Goal: Browse casually

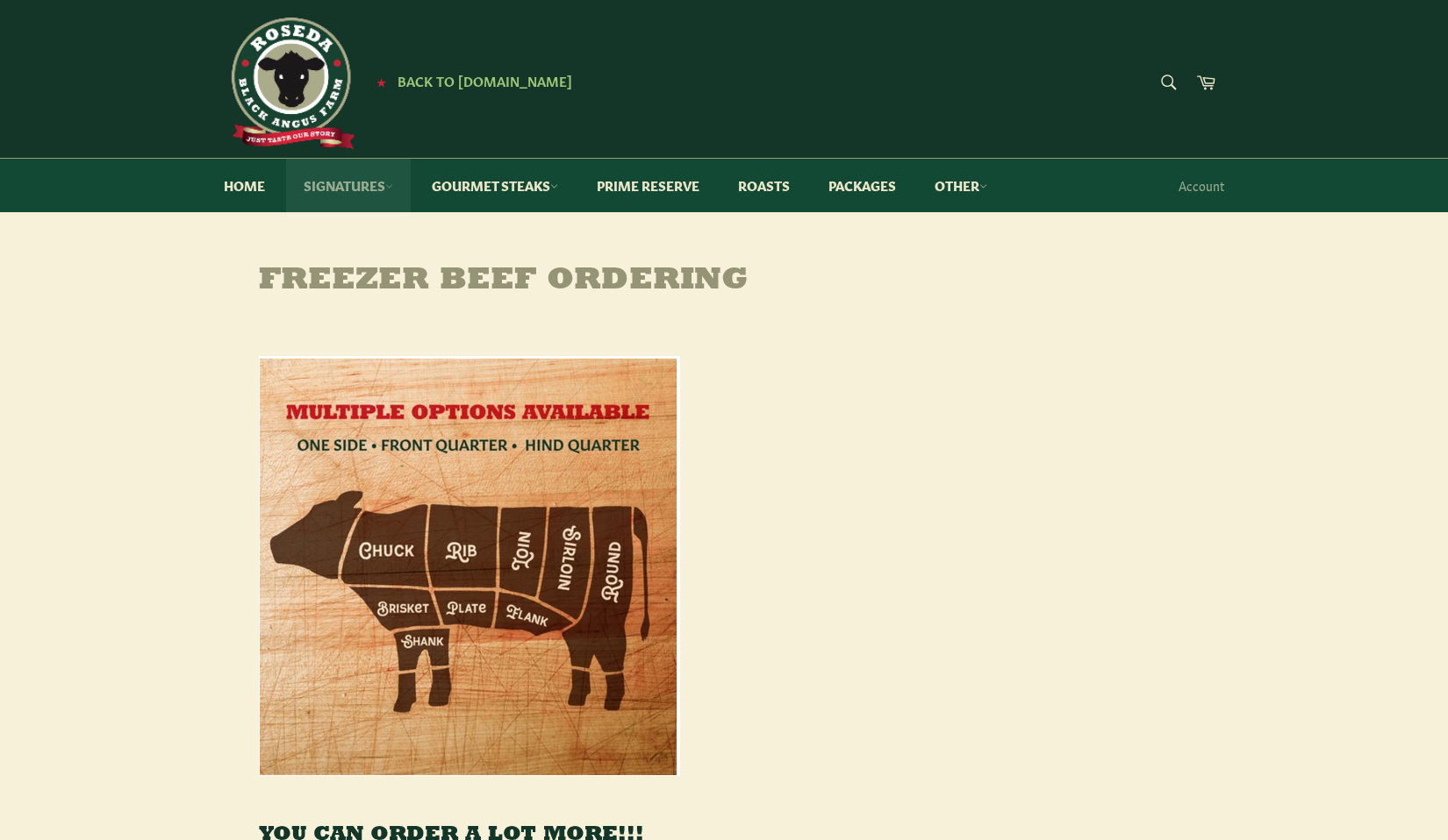
click at [382, 181] on link "Signatures" at bounding box center [349, 186] width 124 height 54
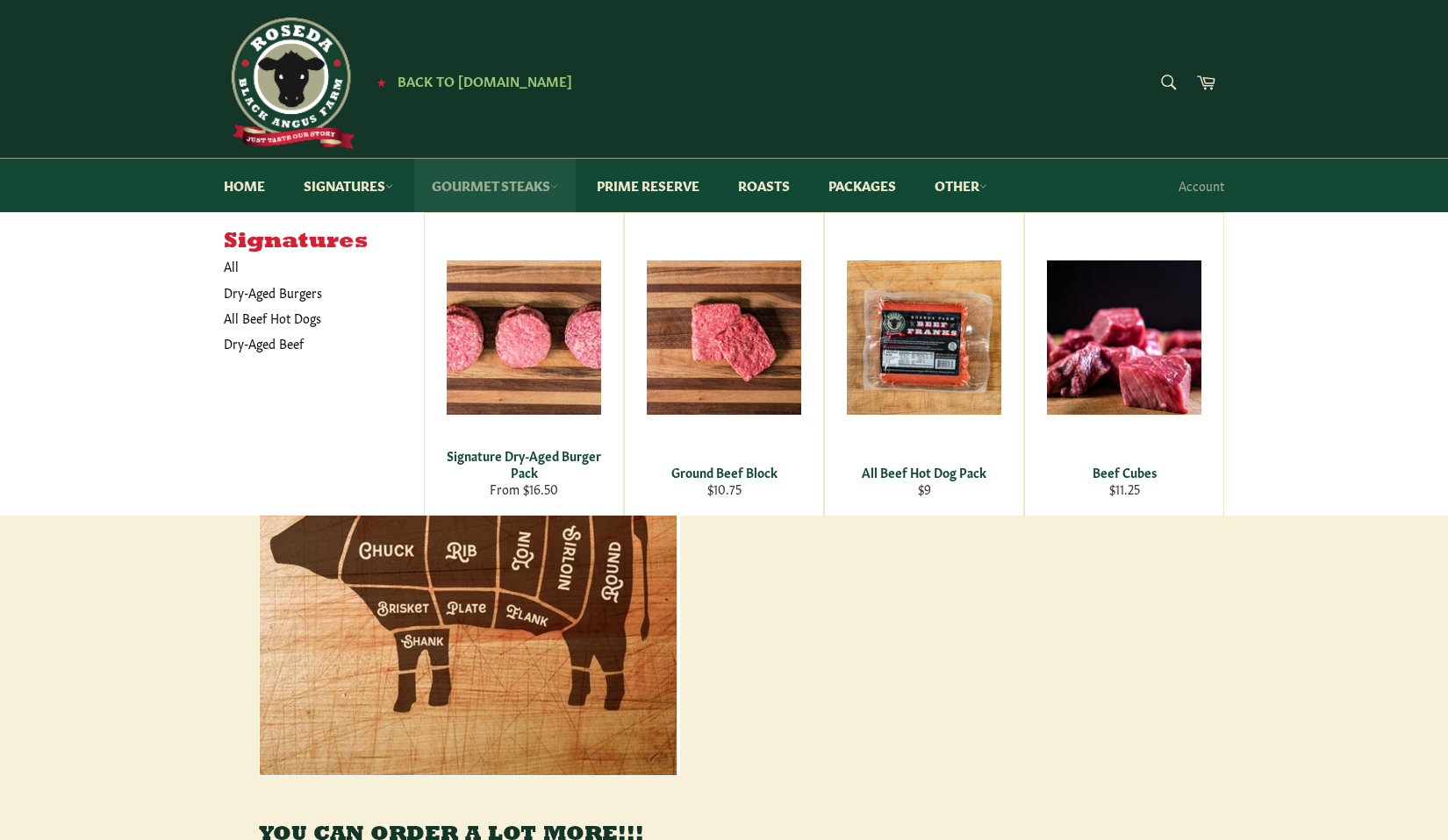
click at [552, 185] on link "Gourmet Steaks" at bounding box center [495, 186] width 161 height 54
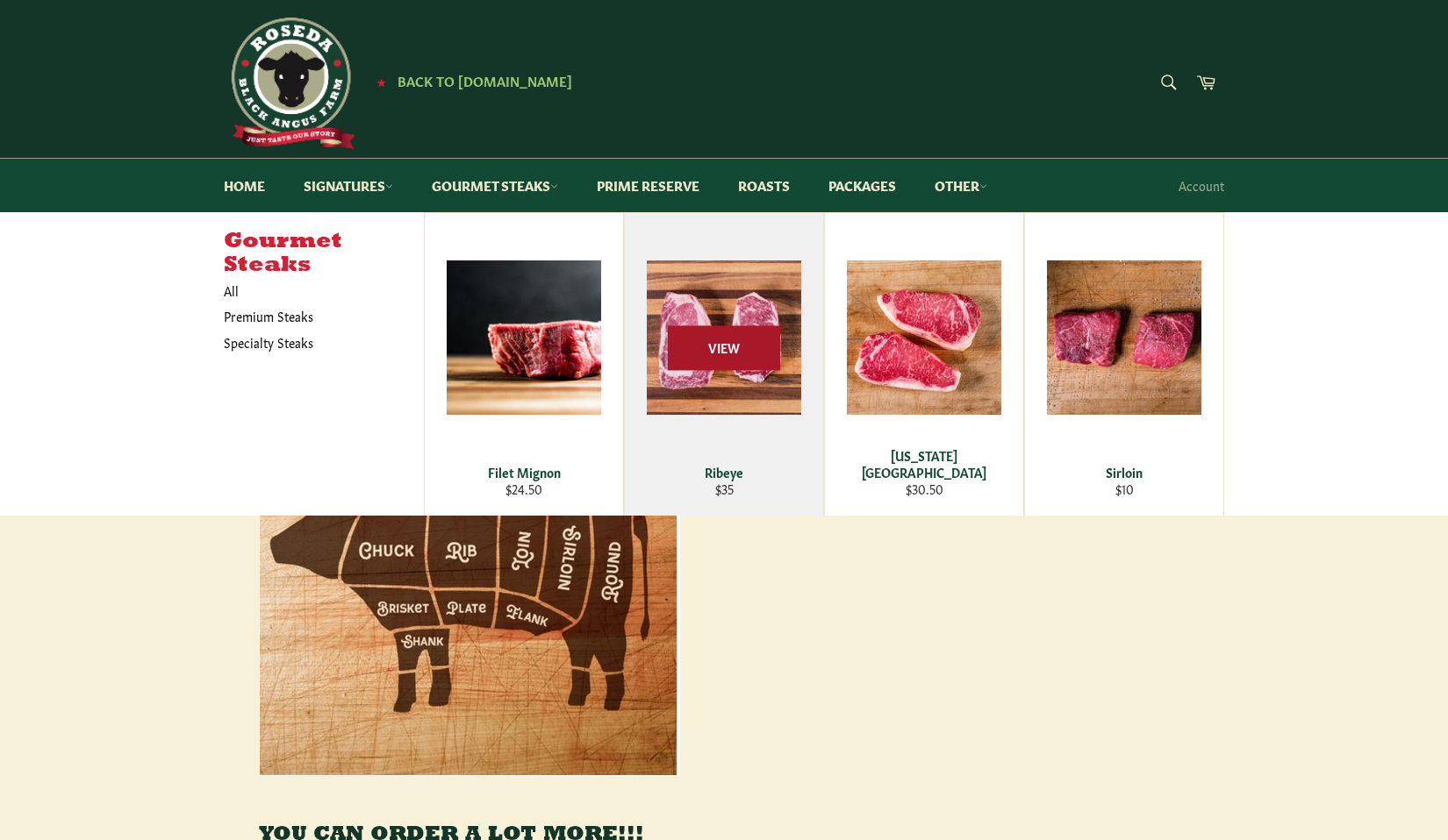
click at [702, 338] on span "View" at bounding box center [724, 348] width 112 height 45
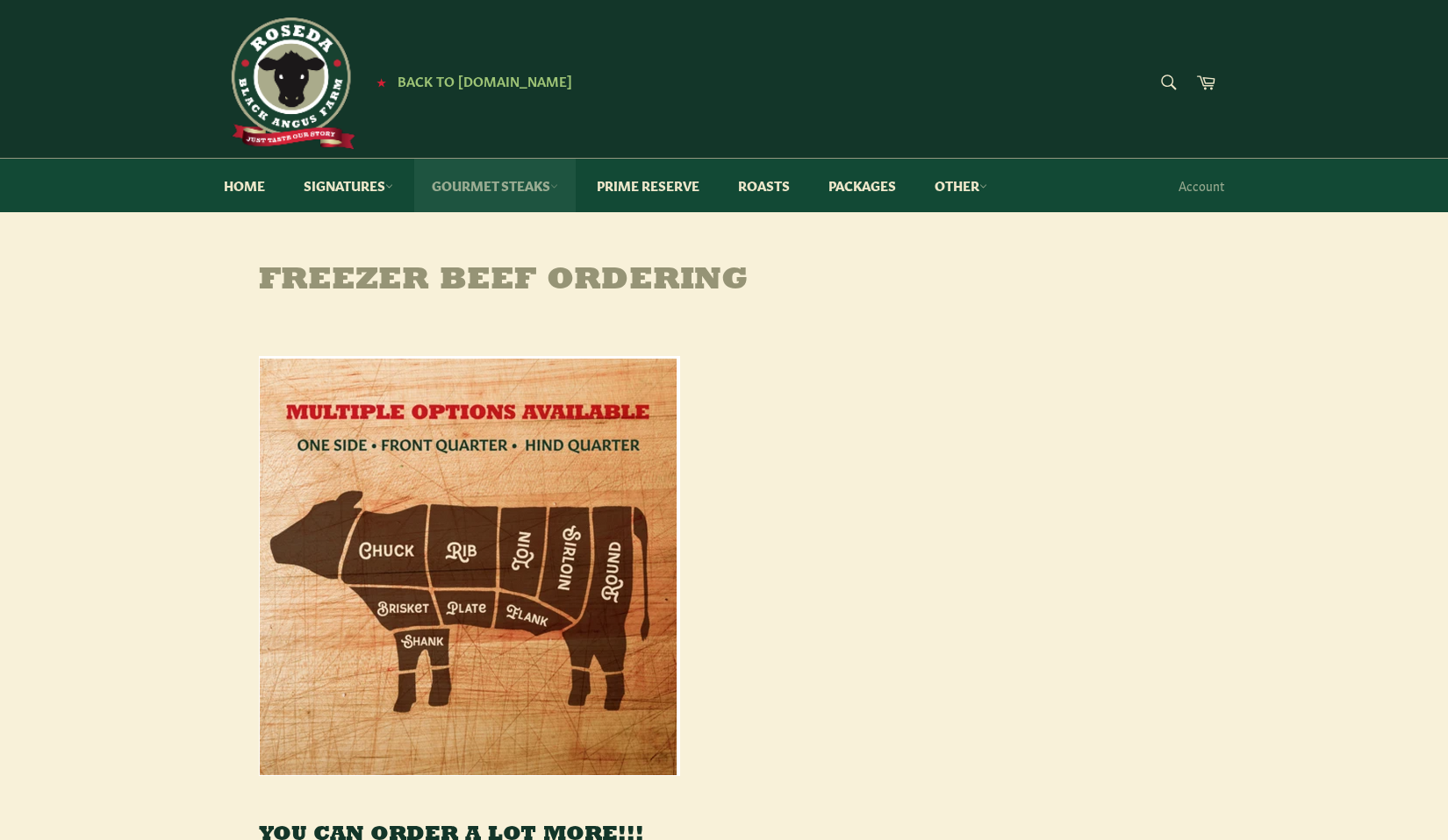
click at [557, 186] on link "Gourmet Steaks" at bounding box center [495, 186] width 161 height 54
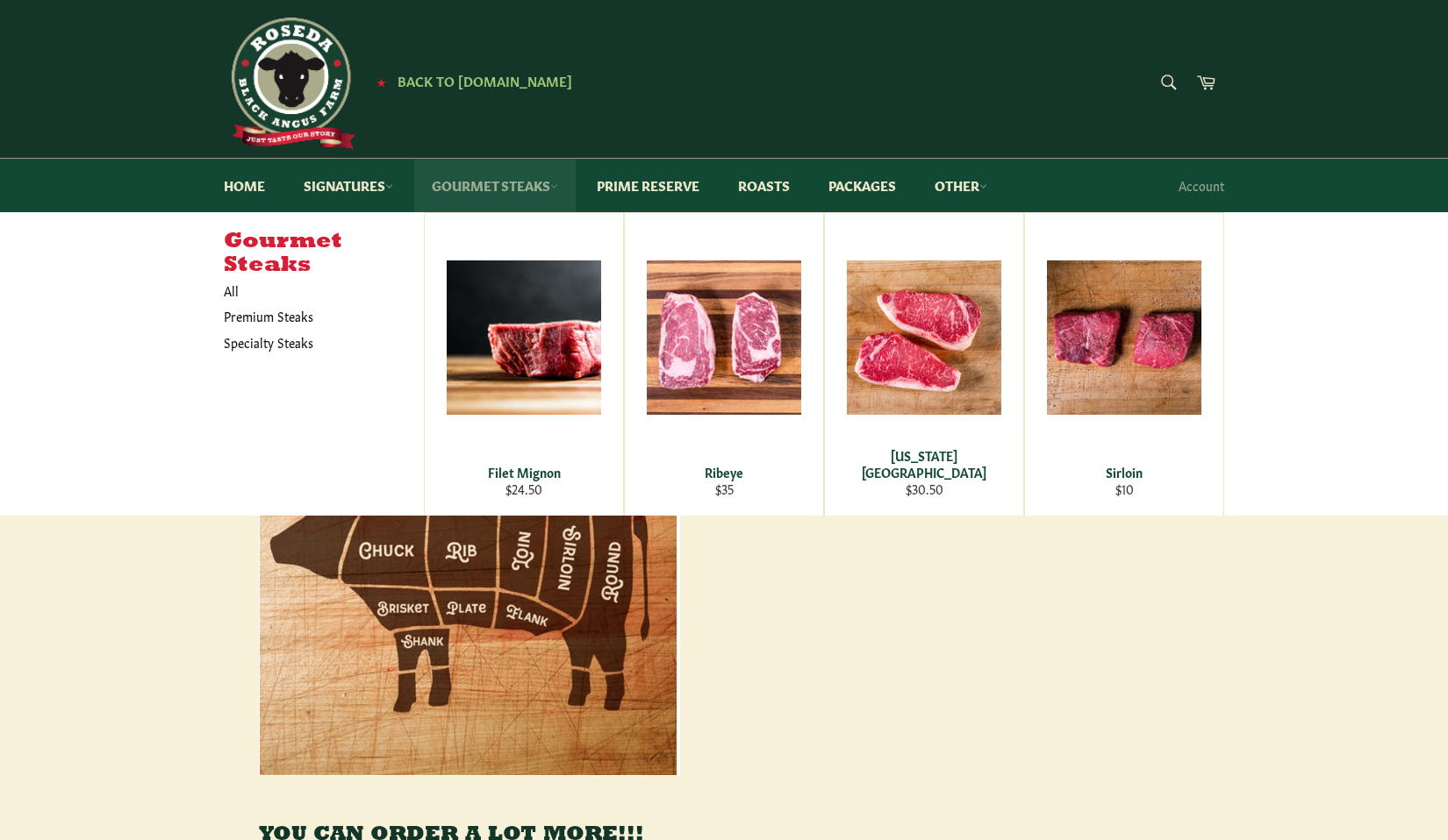
click at [557, 186] on link "Gourmet Steaks" at bounding box center [495, 186] width 161 height 54
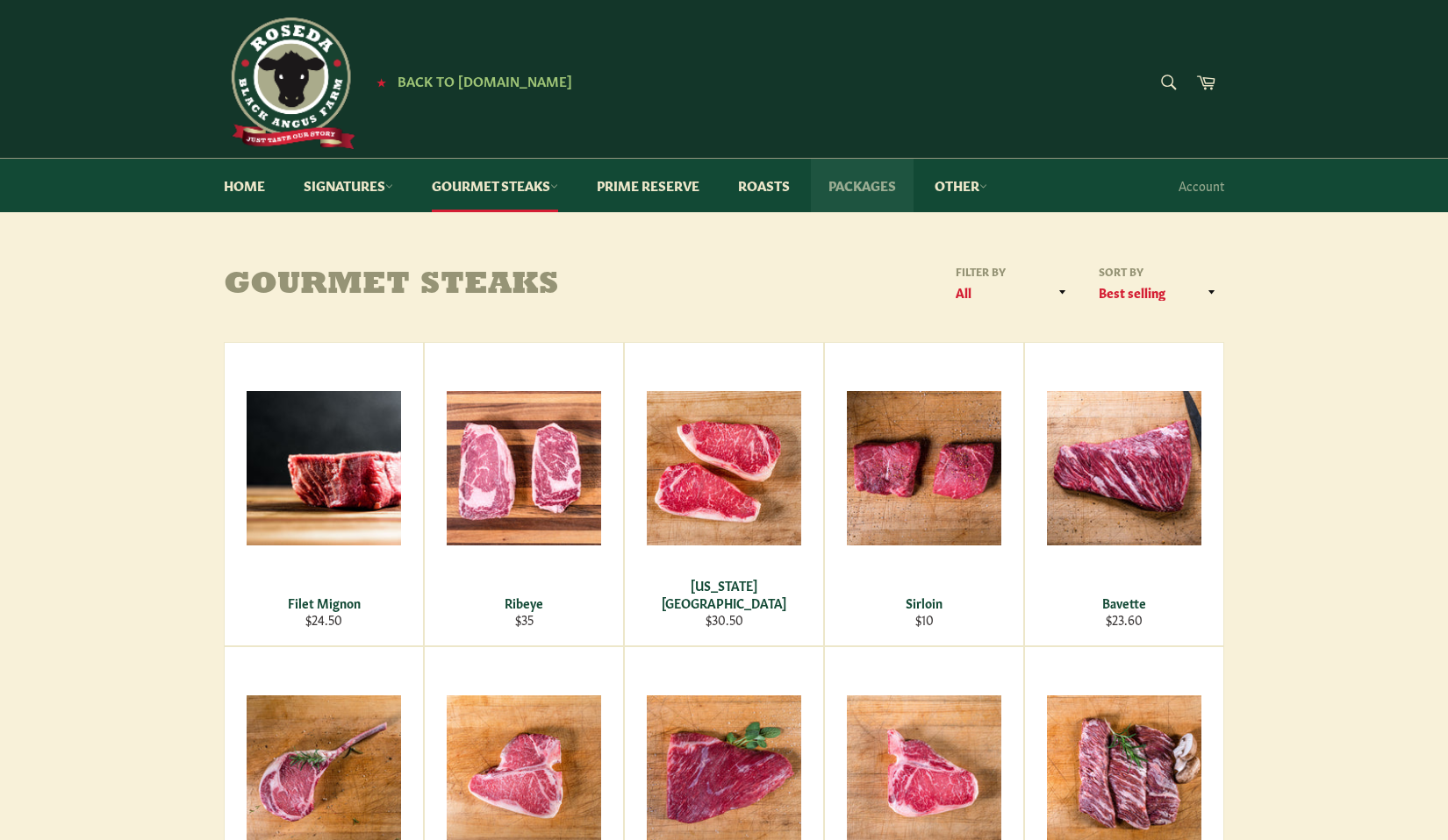
click at [864, 186] on link "Packages" at bounding box center [862, 186] width 103 height 54
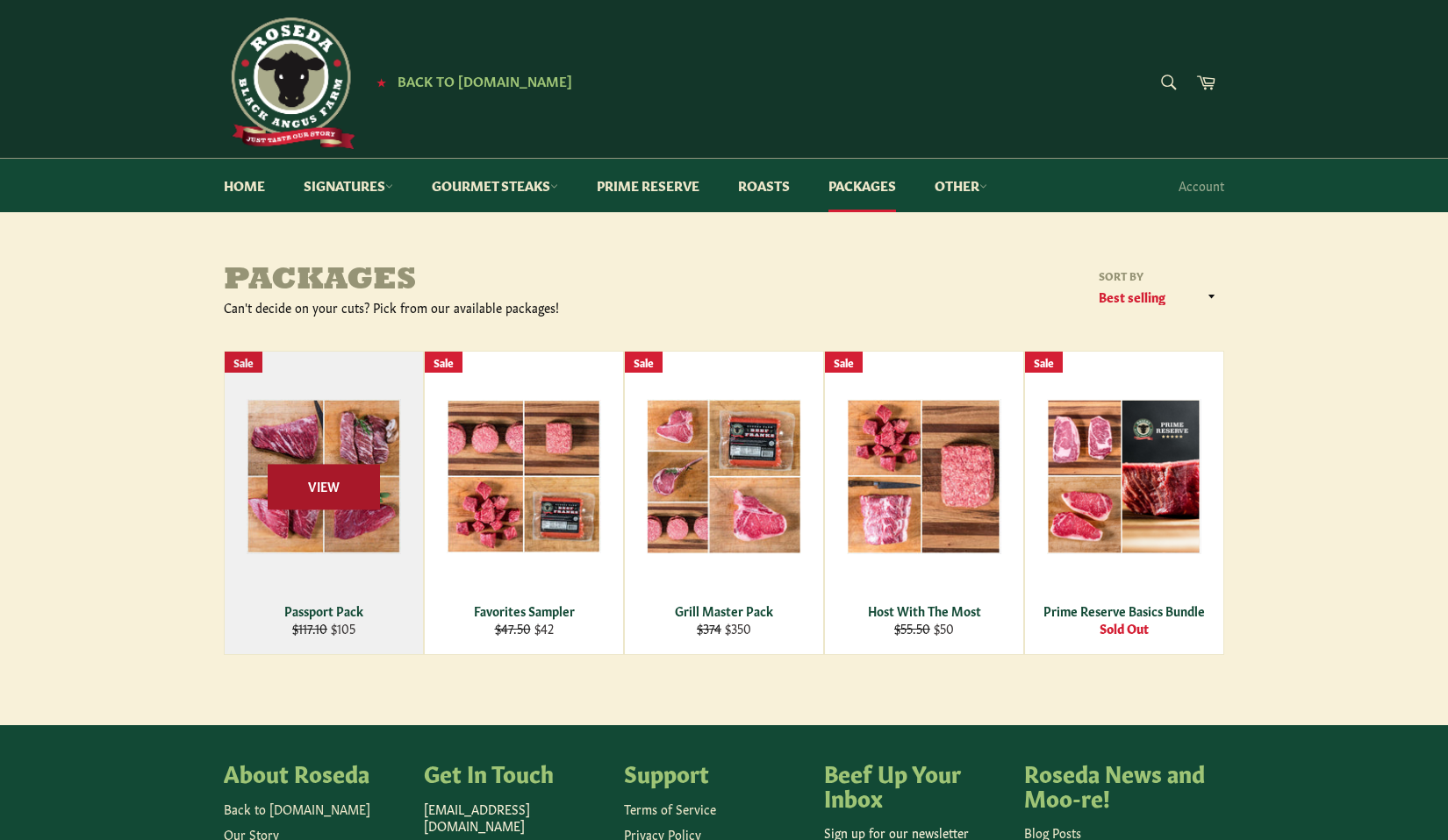
click at [347, 480] on span "View" at bounding box center [323, 488] width 112 height 45
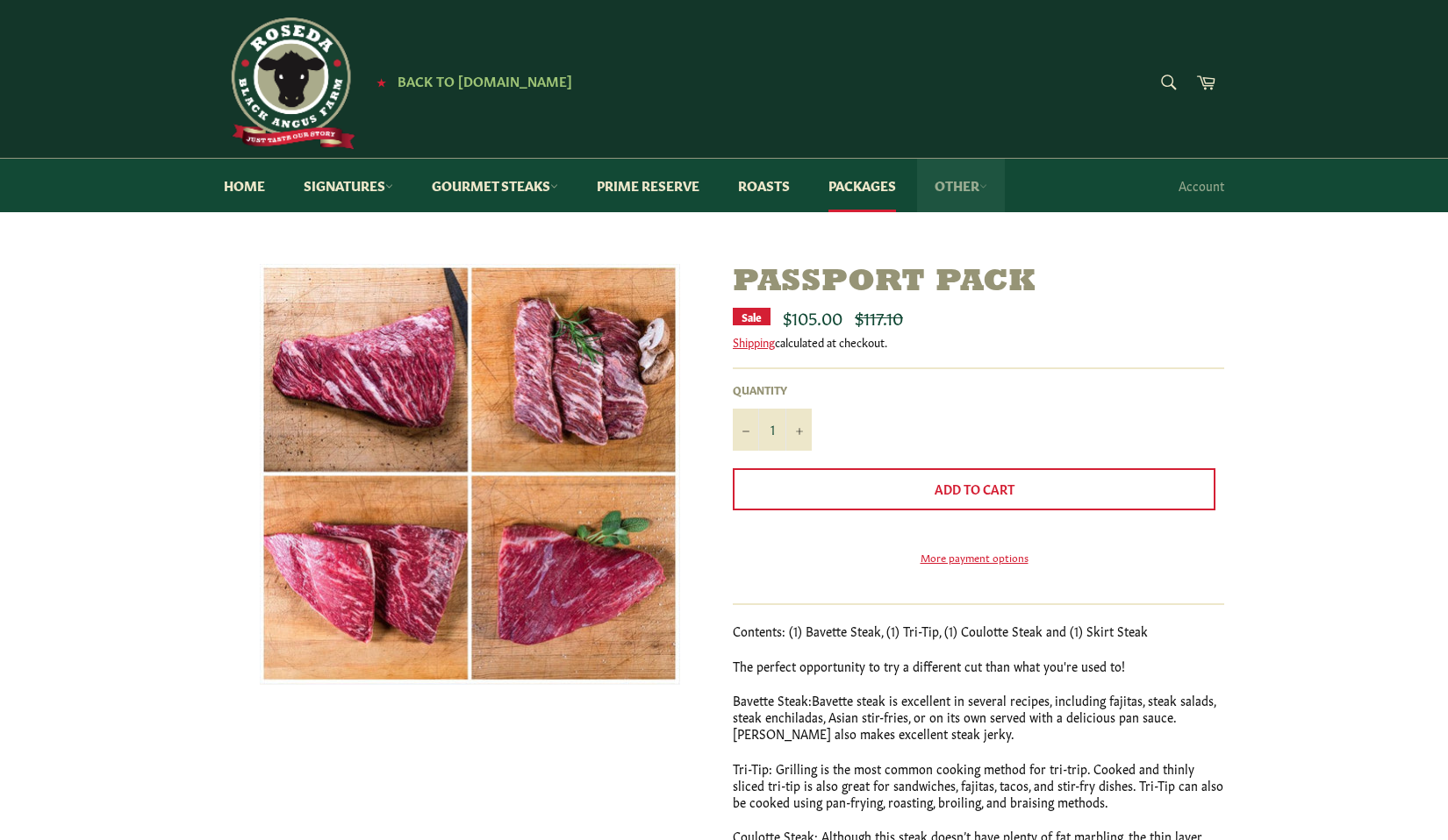
click at [987, 183] on icon at bounding box center [983, 186] width 8 height 8
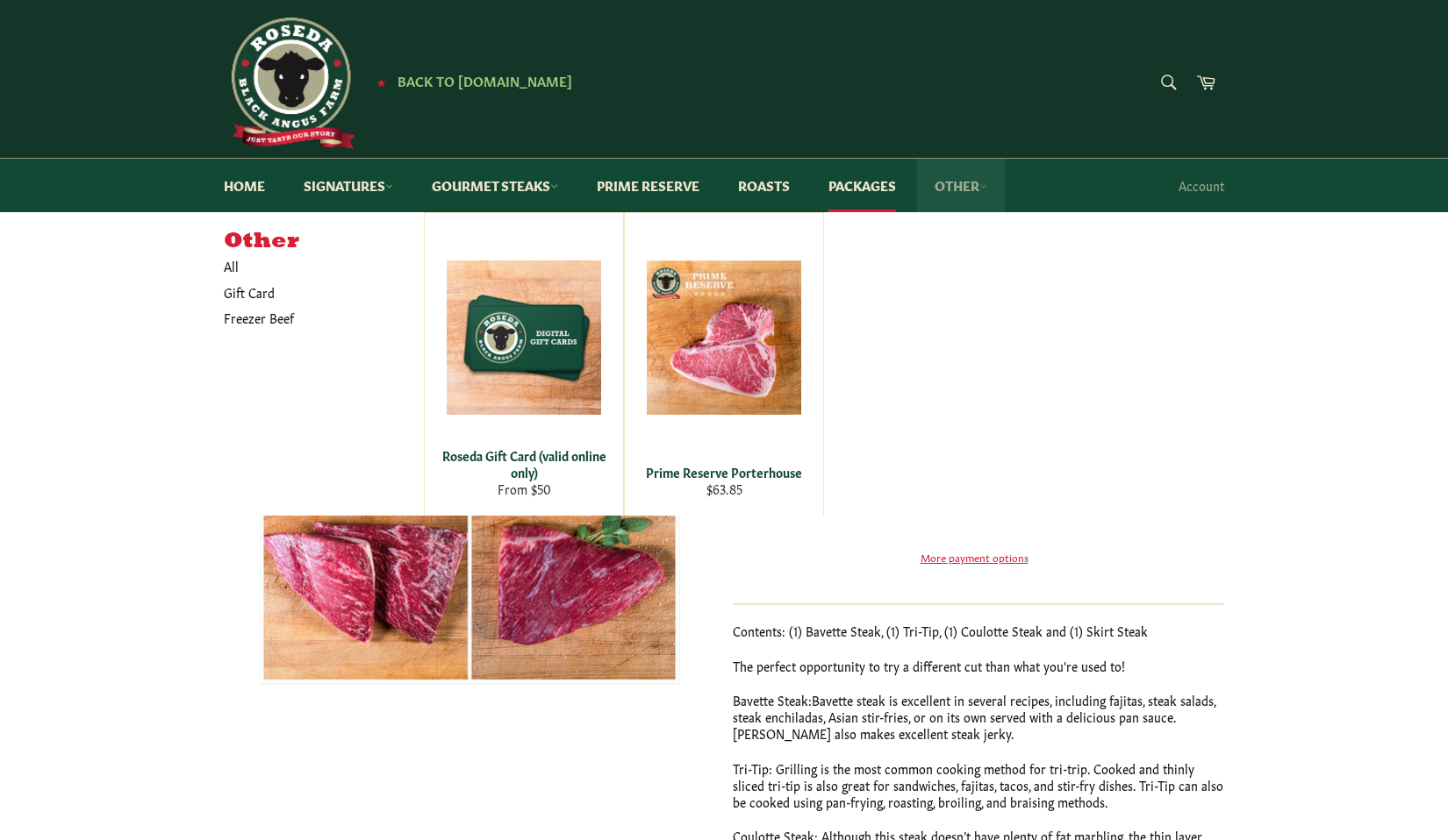
click at [987, 183] on icon at bounding box center [983, 186] width 8 height 8
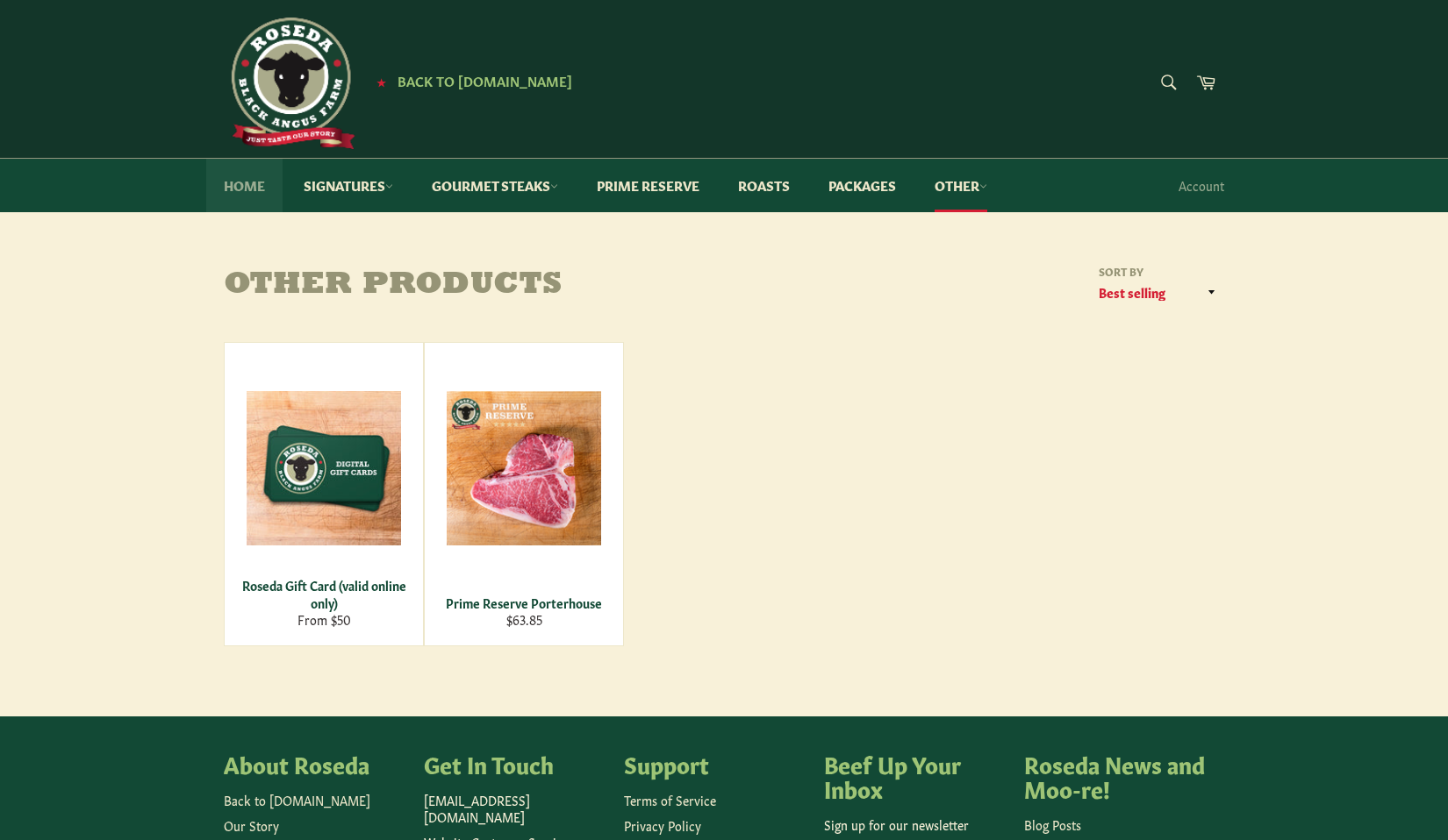
click at [248, 186] on link "Home" at bounding box center [244, 186] width 76 height 54
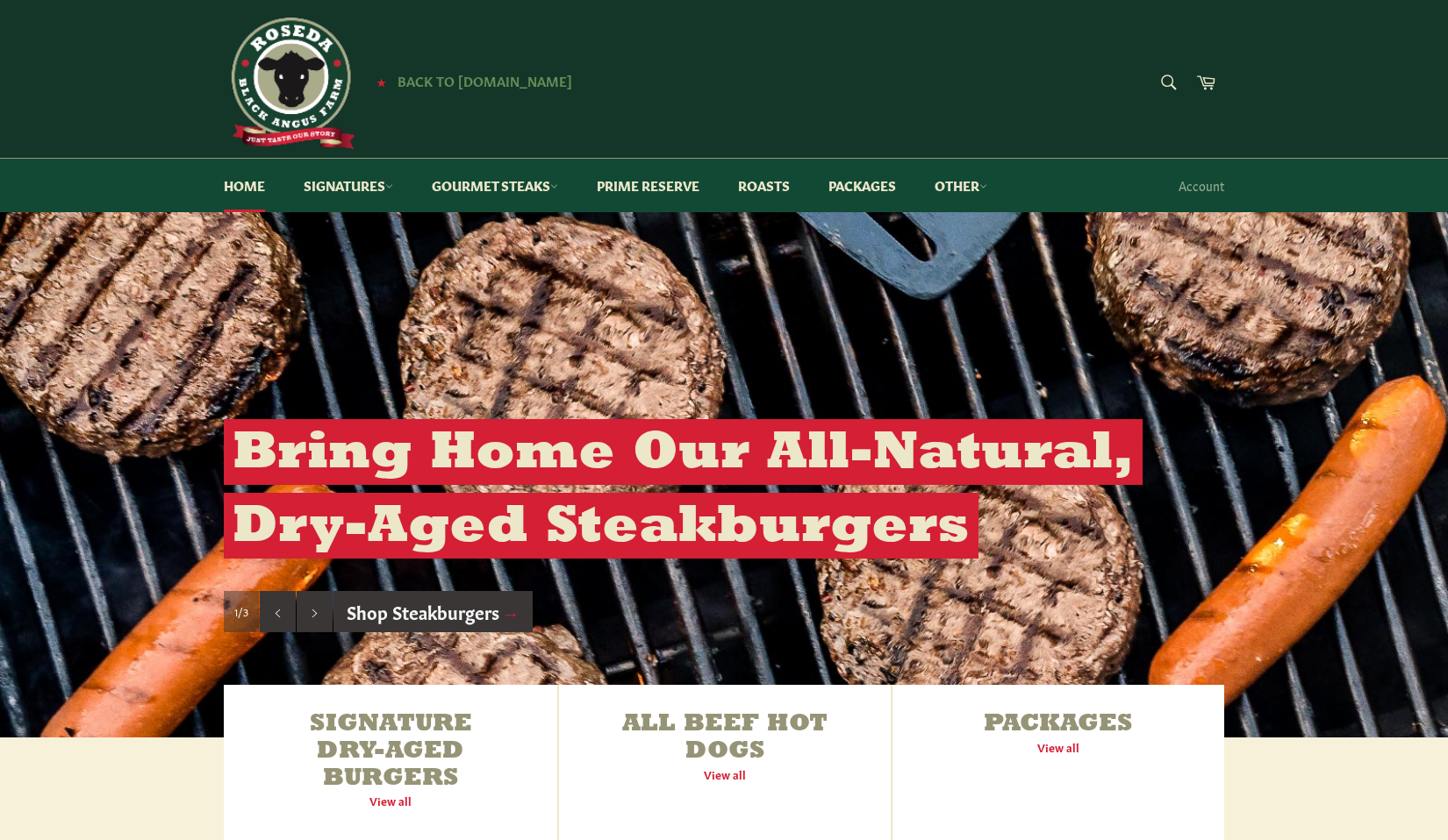
click at [467, 83] on span "Back to [DOMAIN_NAME]" at bounding box center [484, 80] width 174 height 19
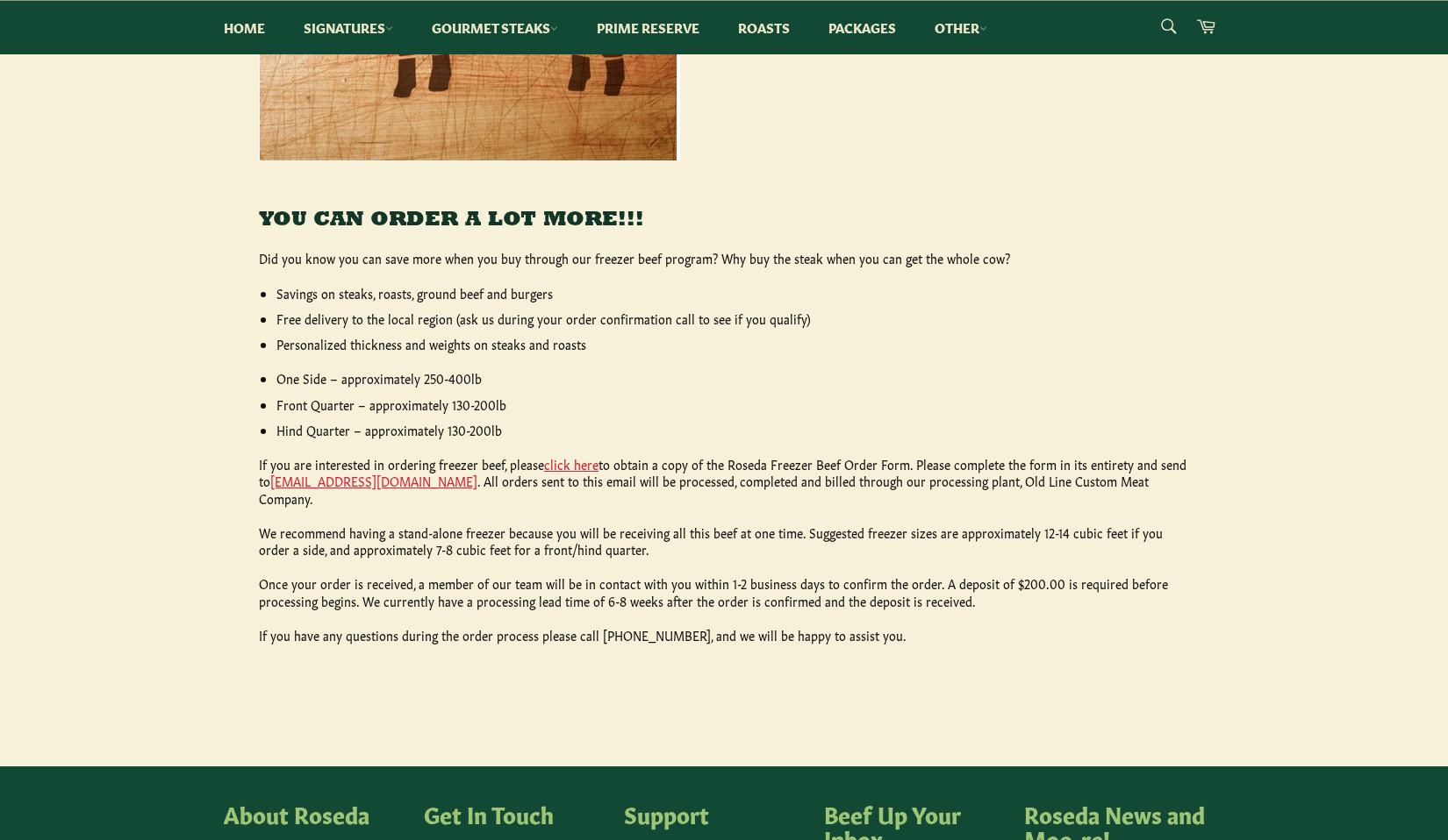
scroll to position [614, 0]
